Goal: Information Seeking & Learning: Learn about a topic

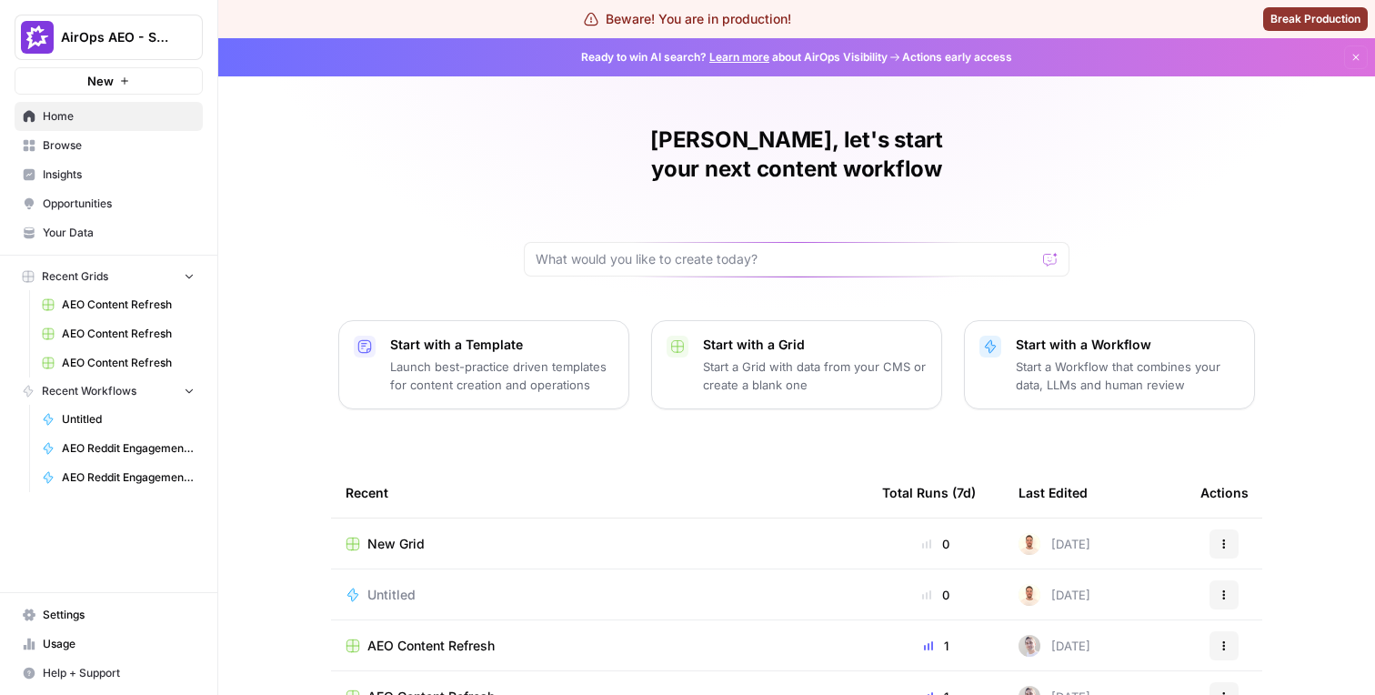
click at [103, 147] on span "Browse" at bounding box center [119, 145] width 152 height 16
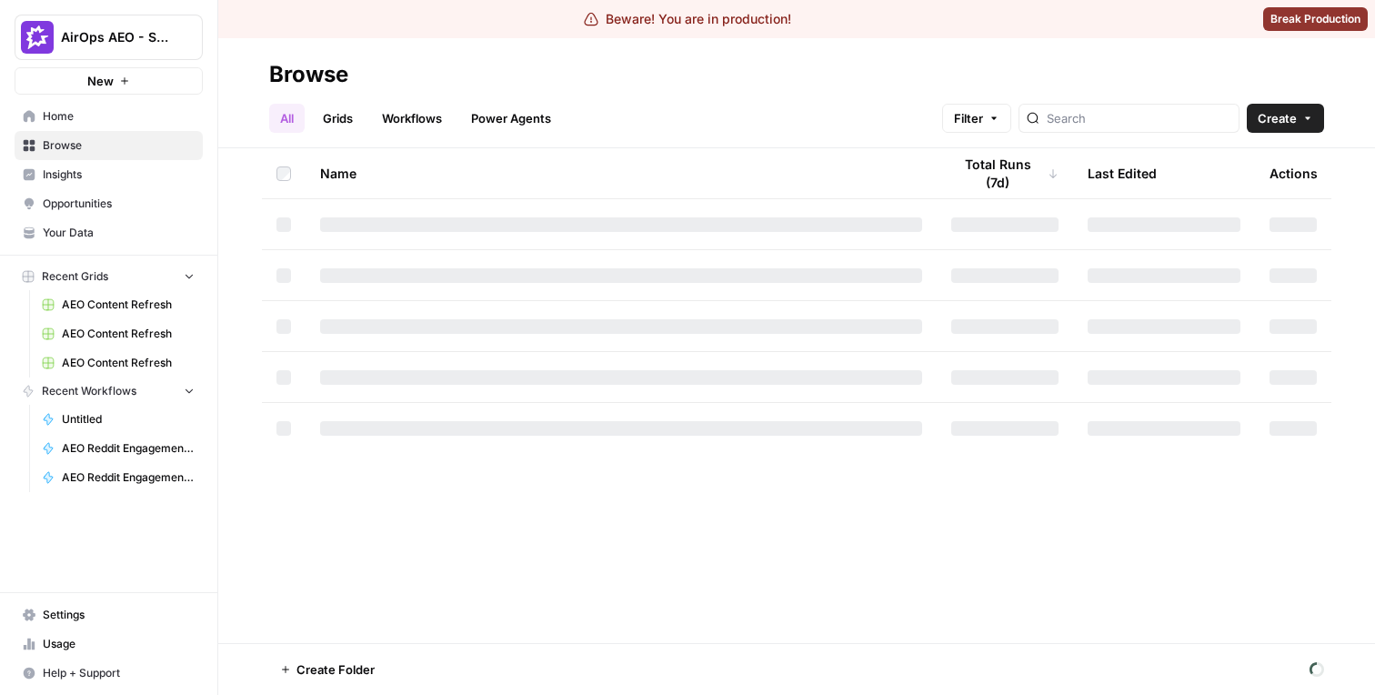
click at [103, 185] on link "Insights" at bounding box center [109, 174] width 188 height 29
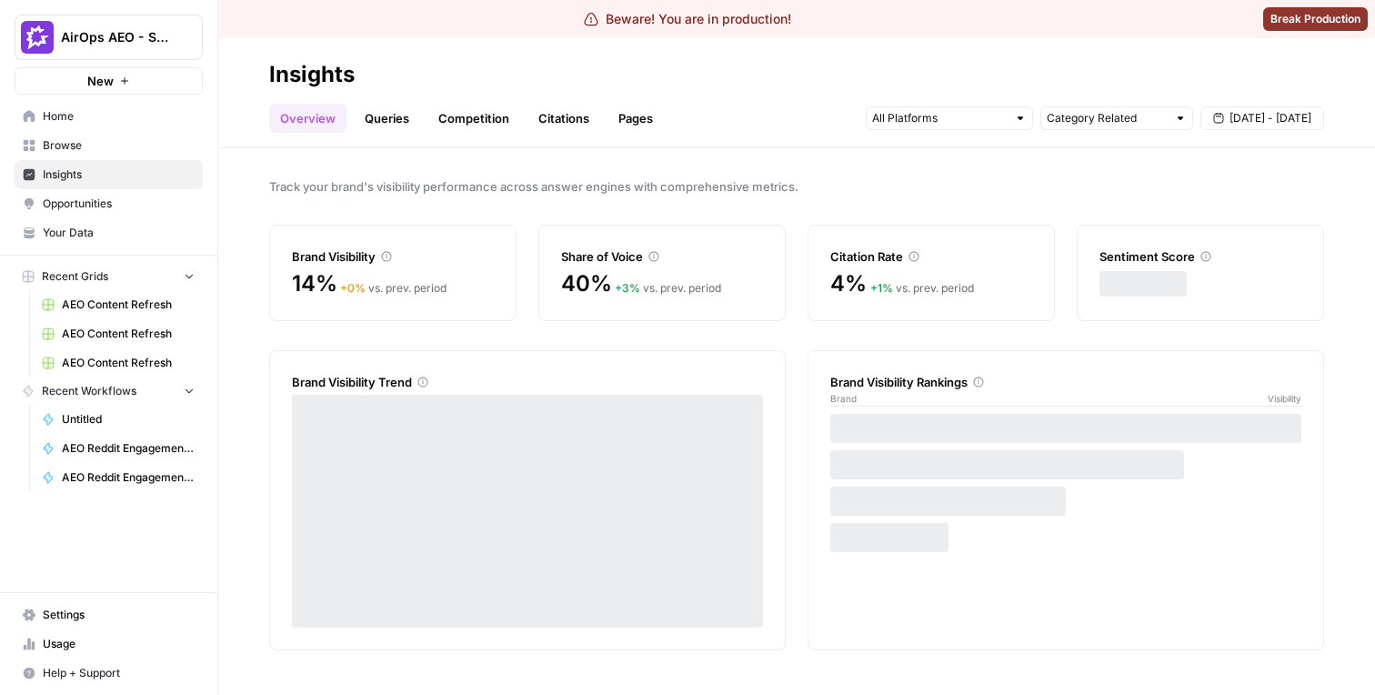
click at [415, 127] on link "Queries" at bounding box center [387, 118] width 66 height 29
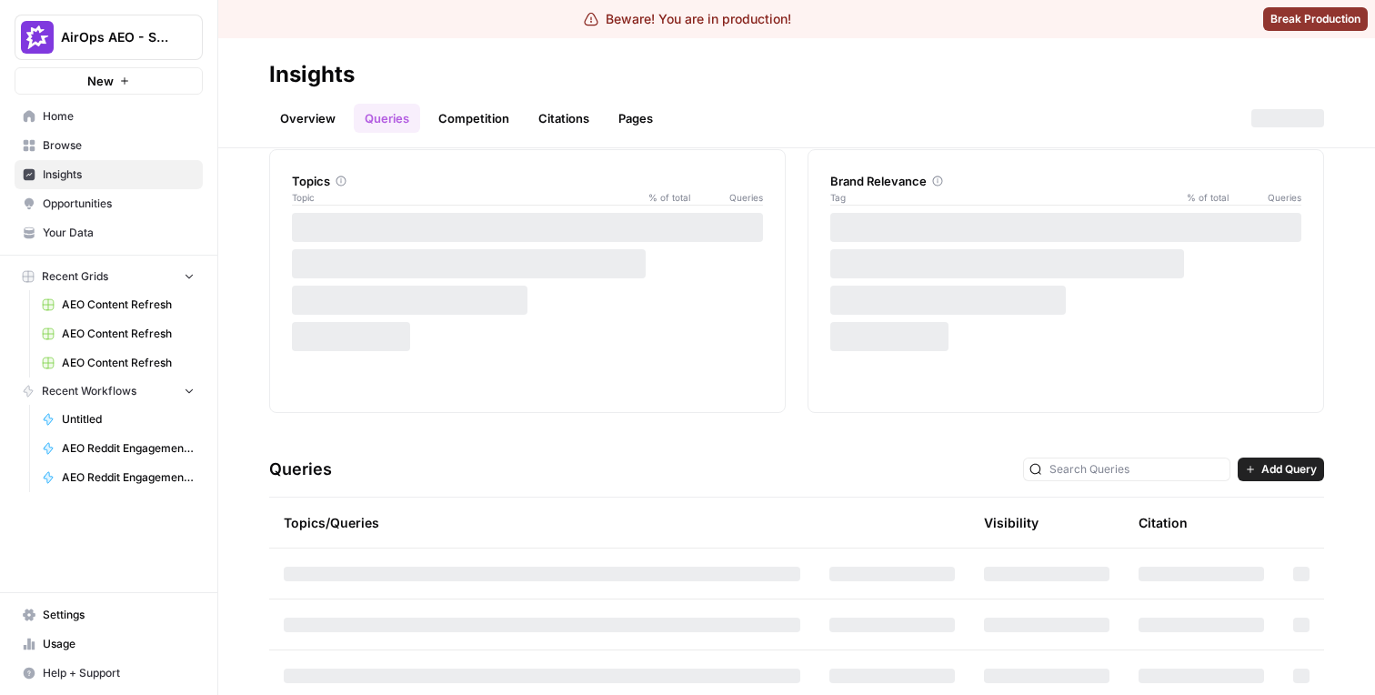
scroll to position [184, 0]
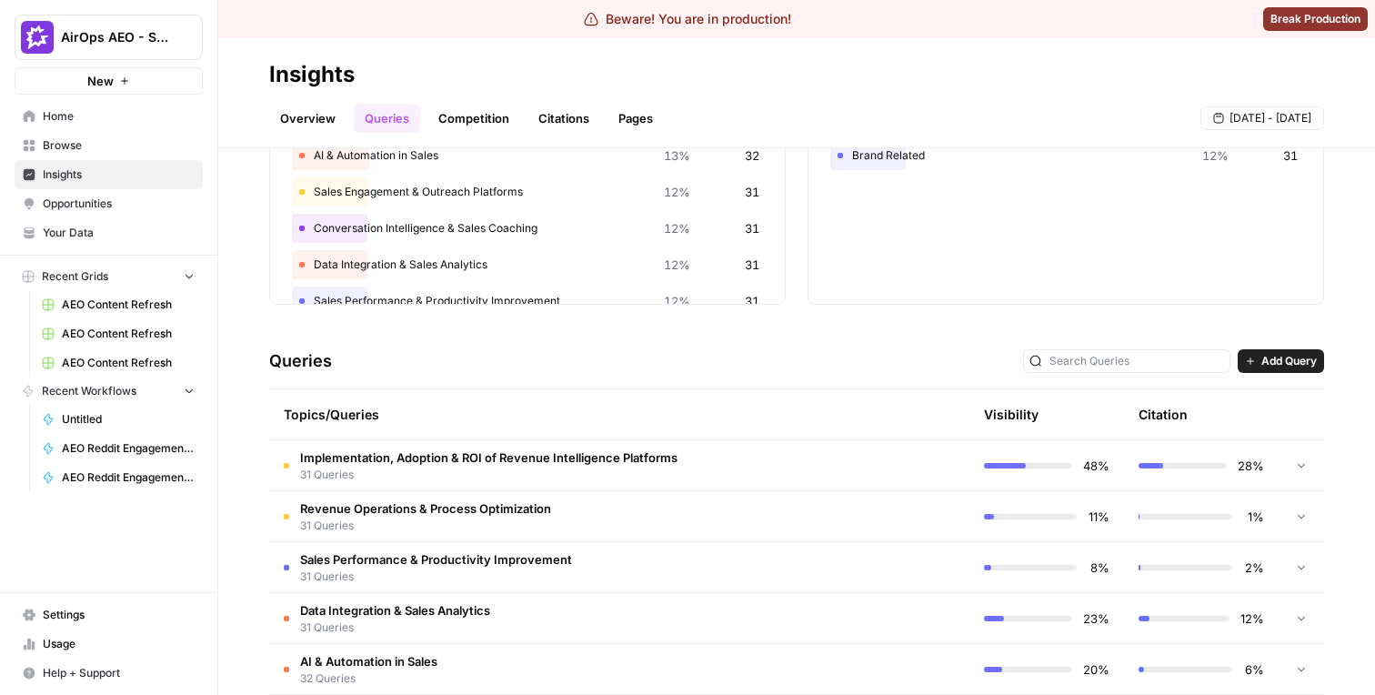
click at [480, 458] on span "Implementation, Adoption & ROI of Revenue Intelligence Platforms" at bounding box center [488, 457] width 377 height 18
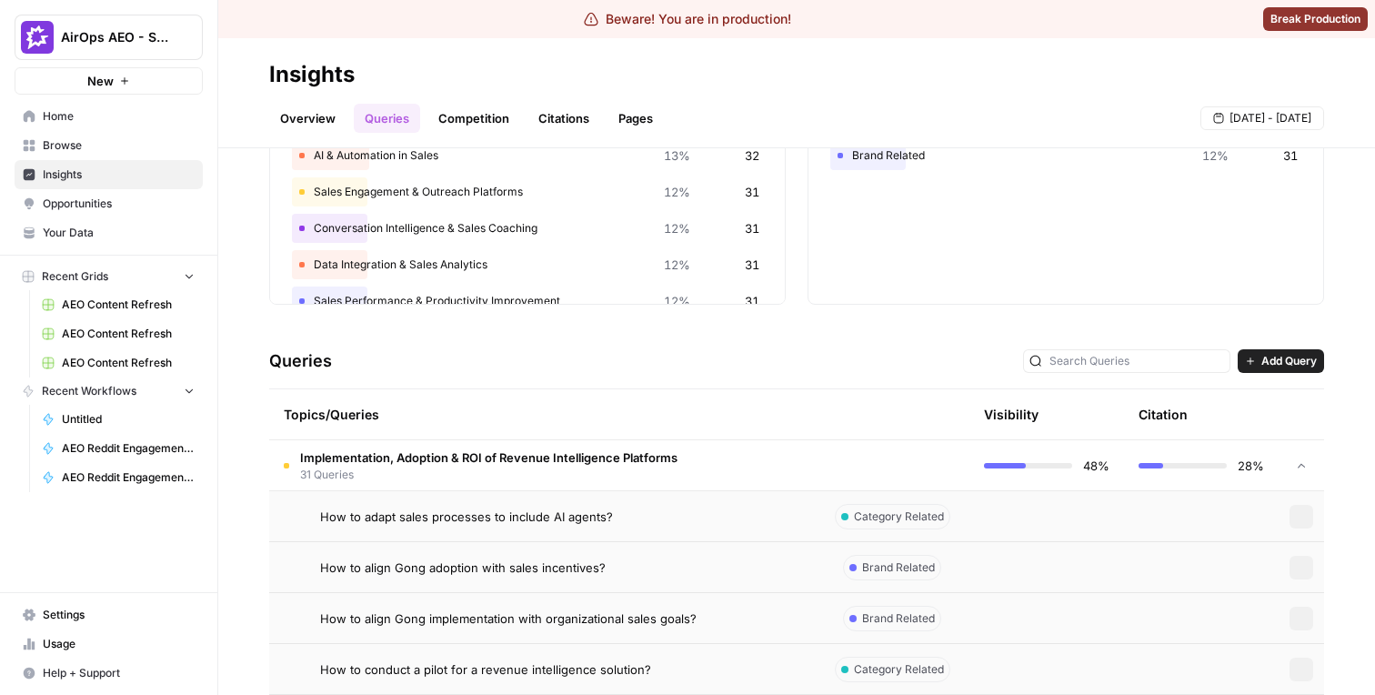
click at [459, 511] on span "How to adapt sales processes to include AI agents?" at bounding box center [466, 516] width 293 height 18
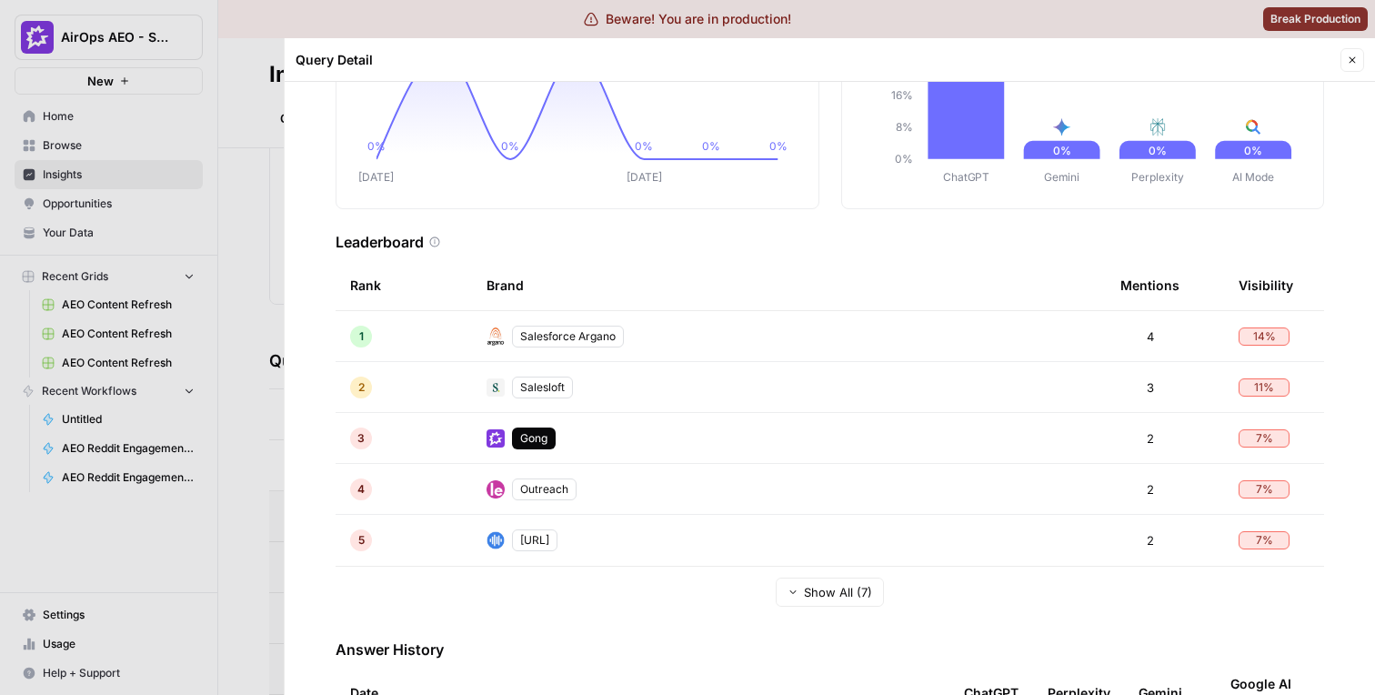
scroll to position [191, 0]
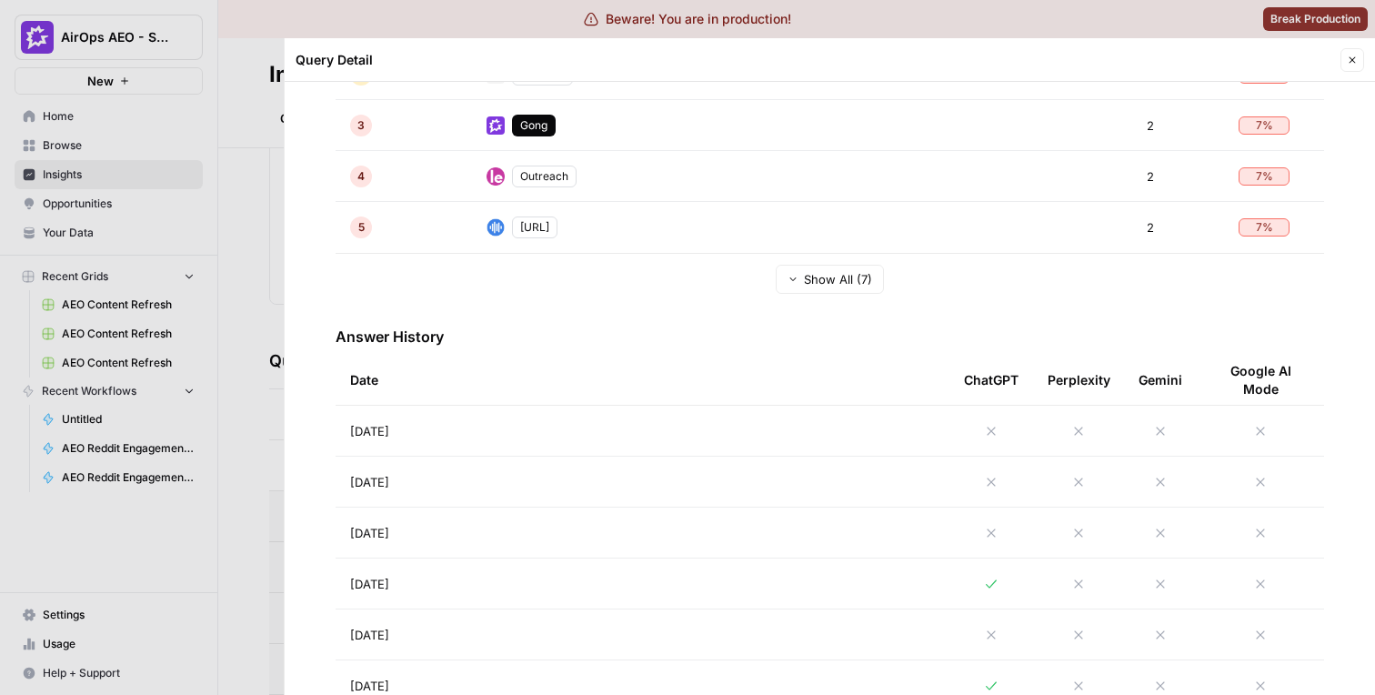
click at [576, 436] on td "[DATE]" at bounding box center [643, 431] width 614 height 50
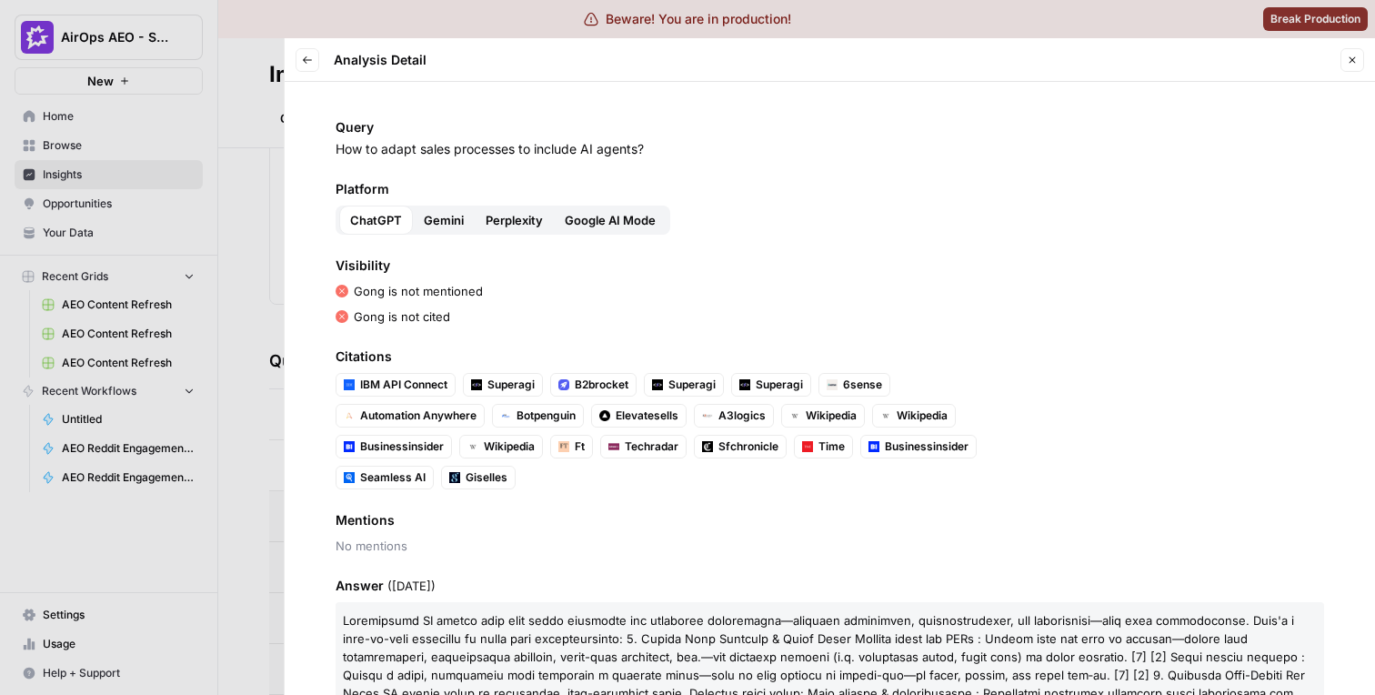
click at [479, 157] on p "How to adapt sales processes to include AI agents?" at bounding box center [830, 149] width 988 height 18
click at [479, 154] on p "How to adapt sales processes to include AI agents?" at bounding box center [830, 149] width 988 height 18
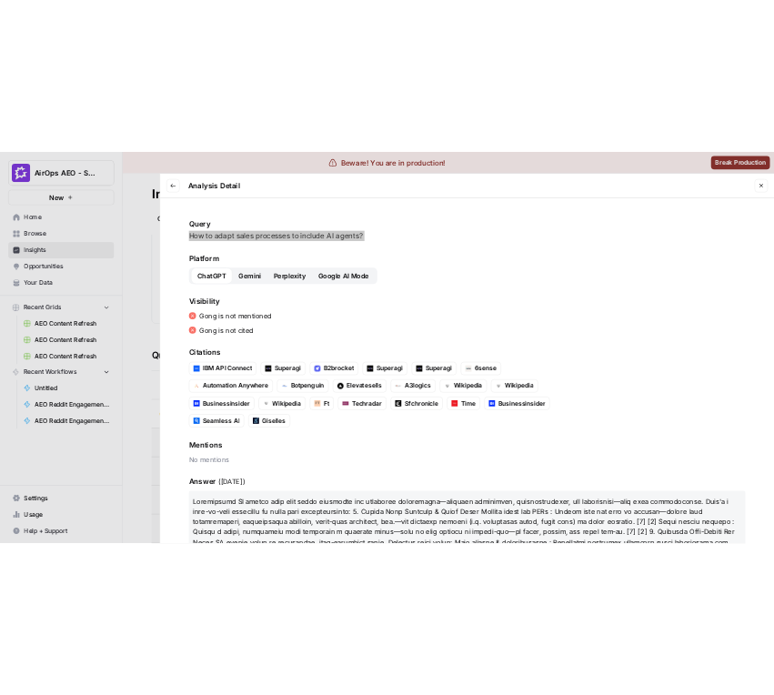
scroll to position [202, 0]
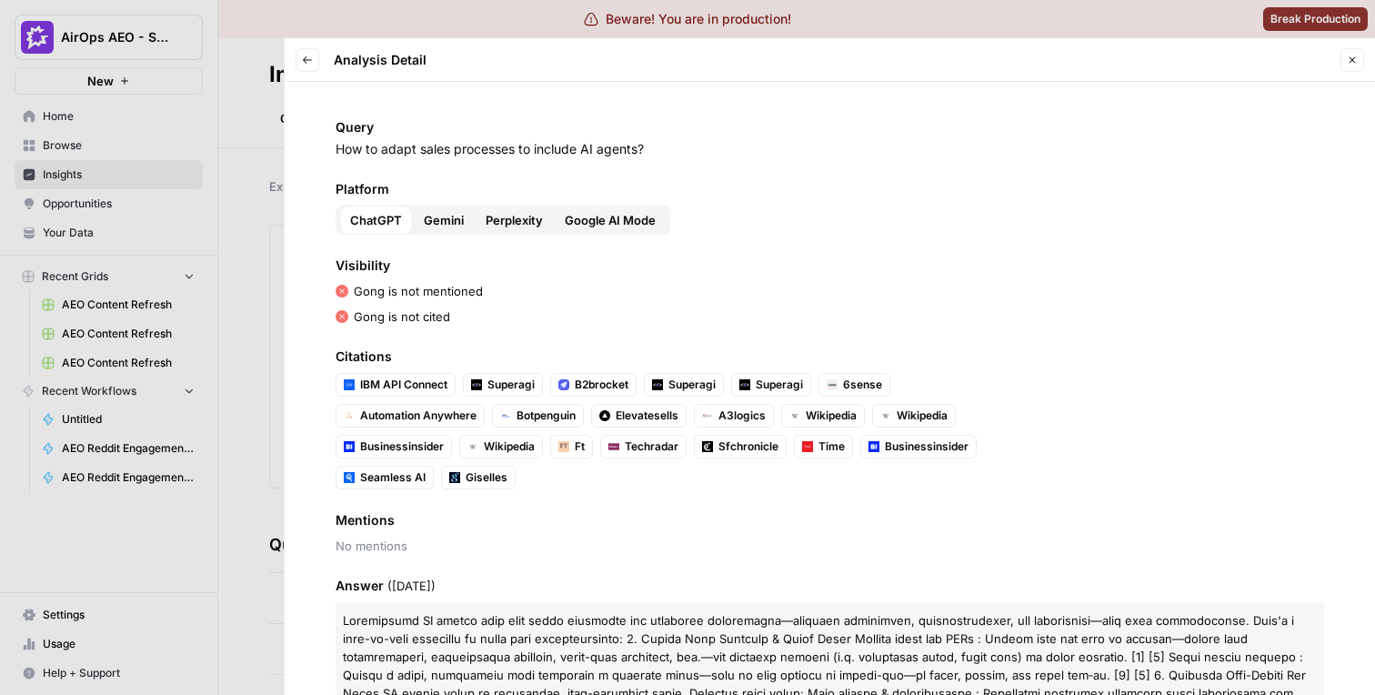
click at [306, 67] on button "Back" at bounding box center [308, 60] width 24 height 24
